Goal: Task Accomplishment & Management: Use online tool/utility

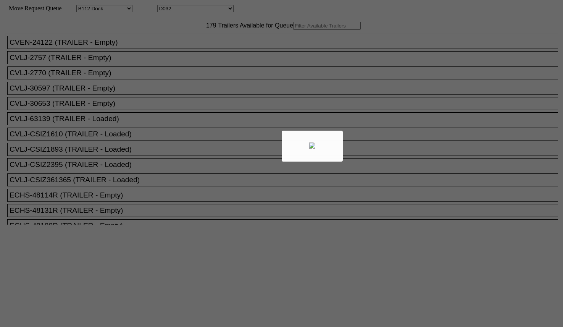
select select "121"
select select "3278"
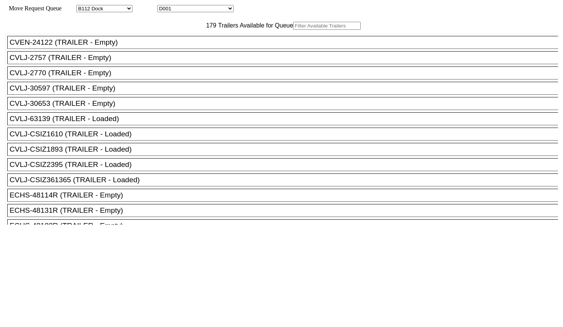
click at [293, 30] on input "text" at bounding box center [327, 26] width 68 height 8
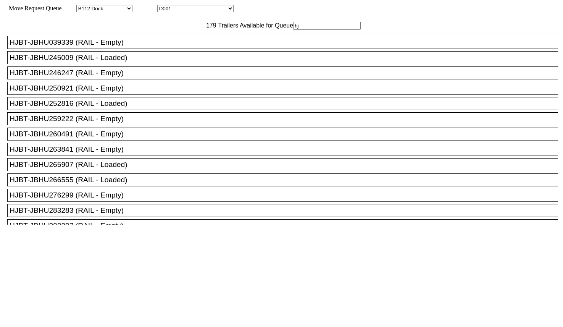
type input "hj"
click at [124, 125] on li "HJBT-JBHU259222 (RAIL - Empty)" at bounding box center [286, 118] width 558 height 13
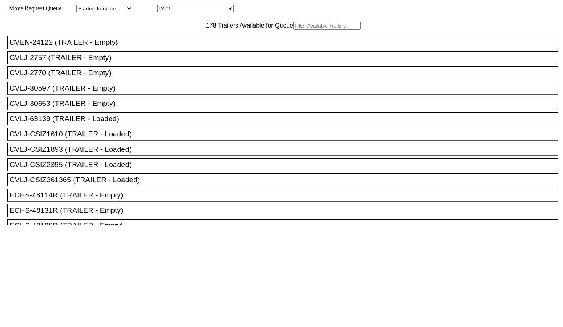
click at [293, 30] on input "text" at bounding box center [327, 26] width 68 height 8
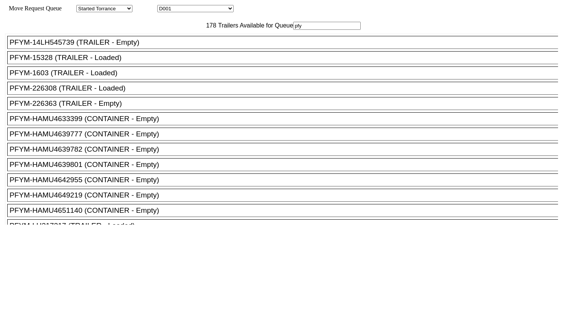
type input "pfy"
click at [178, 49] on li "PFYM-14LH545739 (TRAILER - Empty)" at bounding box center [286, 42] width 558 height 13
